Goal: Information Seeking & Learning: Learn about a topic

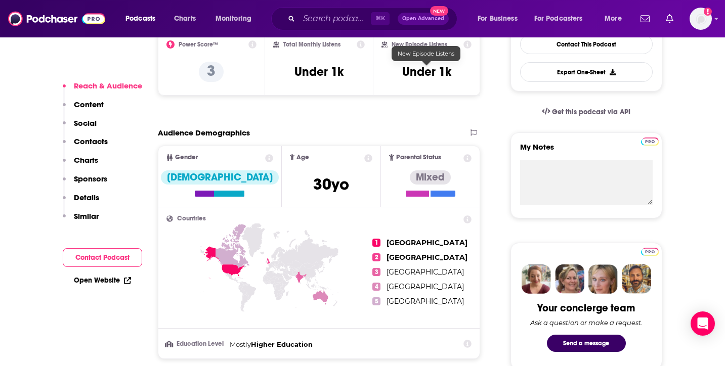
scroll to position [278, 0]
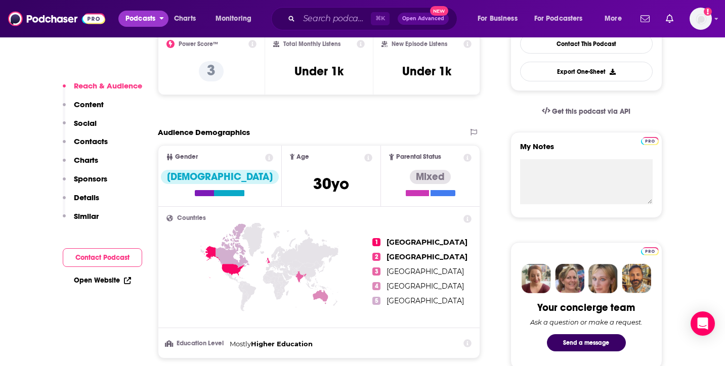
click at [148, 19] on span "Podcasts" at bounding box center [140, 19] width 30 height 14
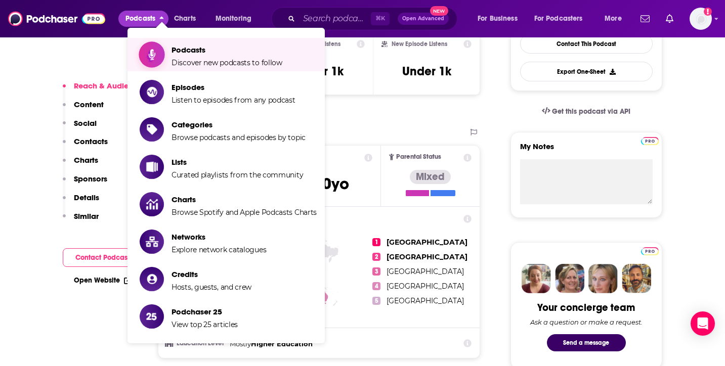
click at [166, 44] on link "Podcasts Discover new podcasts to follow" at bounding box center [228, 54] width 177 height 25
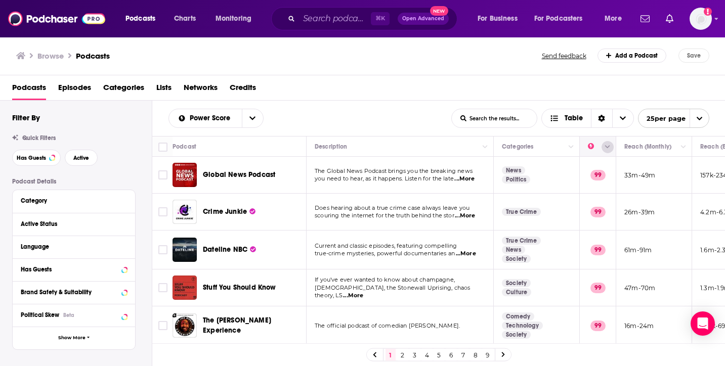
click at [607, 149] on icon "Column Actions" at bounding box center [607, 147] width 5 height 6
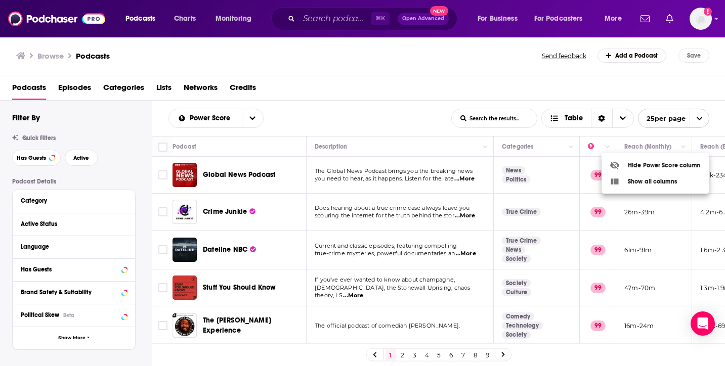
click at [610, 151] on div at bounding box center [362, 183] width 725 height 366
